Goal: Communication & Community: Answer question/provide support

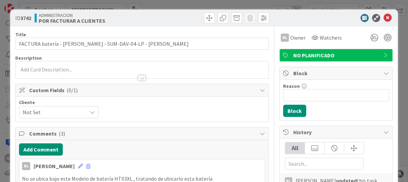
click at [383, 15] on icon at bounding box center [387, 18] width 8 height 8
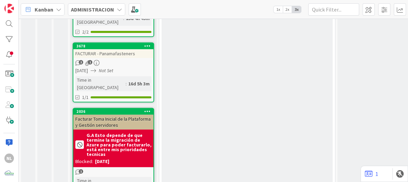
scroll to position [242, 0]
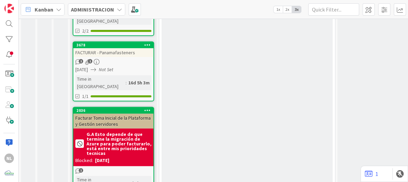
click at [218, 137] on div "ALTA PRIORIDAD - RECURRENTES TARJETAS EN LAS QUE ESTAS ACTUALMENTE TRABAJANDO A…" at bounding box center [247, 12] width 171 height 401
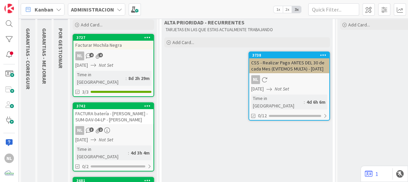
scroll to position [0, 0]
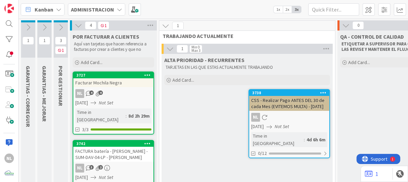
click at [59, 27] on icon at bounding box center [60, 27] width 7 height 7
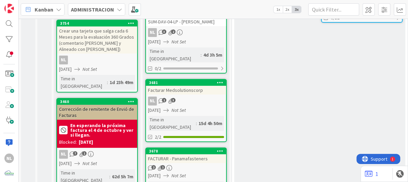
scroll to position [242, 0]
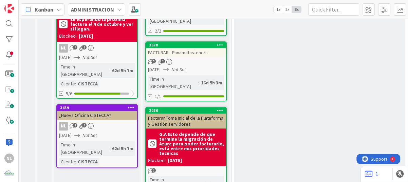
click at [100, 122] on div "NL 2 2" at bounding box center [97, 126] width 80 height 9
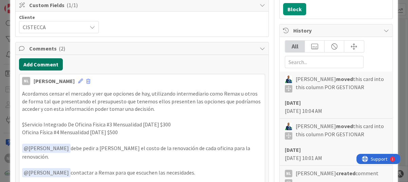
click at [47, 61] on button "Add Comment" at bounding box center [41, 64] width 44 height 12
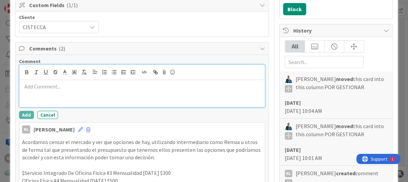
click at [47, 87] on p at bounding box center [142, 87] width 240 height 8
paste div
click at [96, 88] on p "info@remax-life.com.pa" at bounding box center [142, 87] width 240 height 8
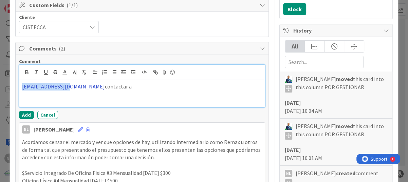
drag, startPoint x: 21, startPoint y: 83, endPoint x: 73, endPoint y: 86, distance: 51.6
click at [67, 86] on div "info@remax-life.com.pa contactar a" at bounding box center [141, 93] width 245 height 27
drag, startPoint x: 73, startPoint y: 86, endPoint x: 16, endPoint y: 86, distance: 56.3
click at [30, 97] on div "info@remax-life.com.pa contactar a" at bounding box center [141, 93] width 245 height 27
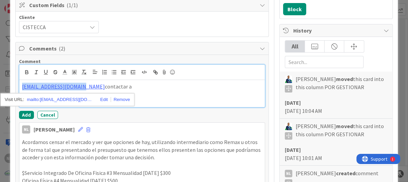
drag, startPoint x: 77, startPoint y: 87, endPoint x: 15, endPoint y: 82, distance: 61.6
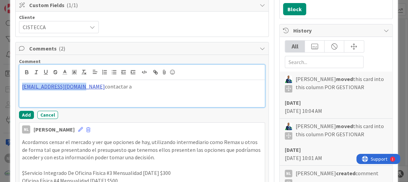
copy link "info@remax-life.com.pa"
click at [115, 88] on p "info@remax-life.com.pa contactar a" at bounding box center [142, 87] width 240 height 8
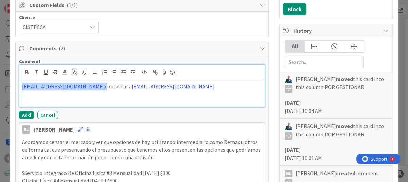
drag, startPoint x: 78, startPoint y: 87, endPoint x: 3, endPoint y: 83, distance: 75.4
click at [3, 83] on div "ID 3459 ADMINISTRACION POR GESTIONAR Title 24 / 128 ¿Nueva Oficina CISTECCA? De…" at bounding box center [204, 91] width 408 height 182
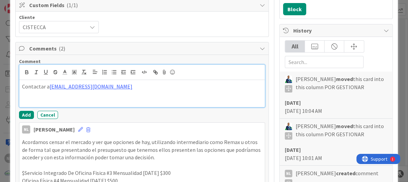
click at [115, 85] on p "Contactar a info@remax-life.com.pa" at bounding box center [142, 87] width 240 height 8
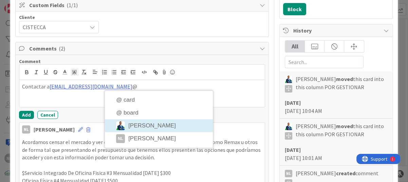
click at [142, 121] on li "[PERSON_NAME]" at bounding box center [159, 125] width 108 height 13
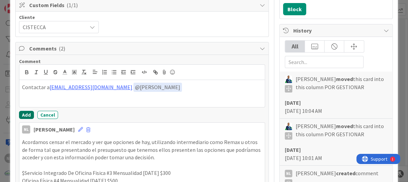
click at [24, 116] on button "Add" at bounding box center [26, 115] width 15 height 8
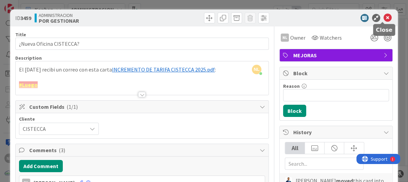
click at [384, 17] on icon at bounding box center [387, 18] width 8 height 8
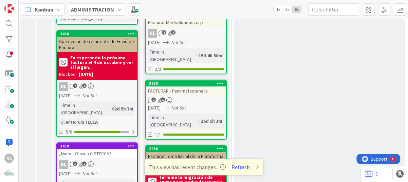
scroll to position [242, 0]
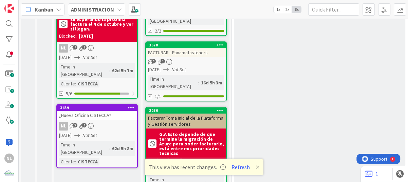
click at [256, 168] on icon at bounding box center [258, 167] width 4 height 5
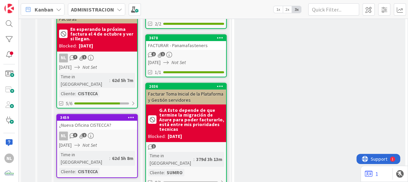
scroll to position [223, 0]
